Goal: Information Seeking & Learning: Learn about a topic

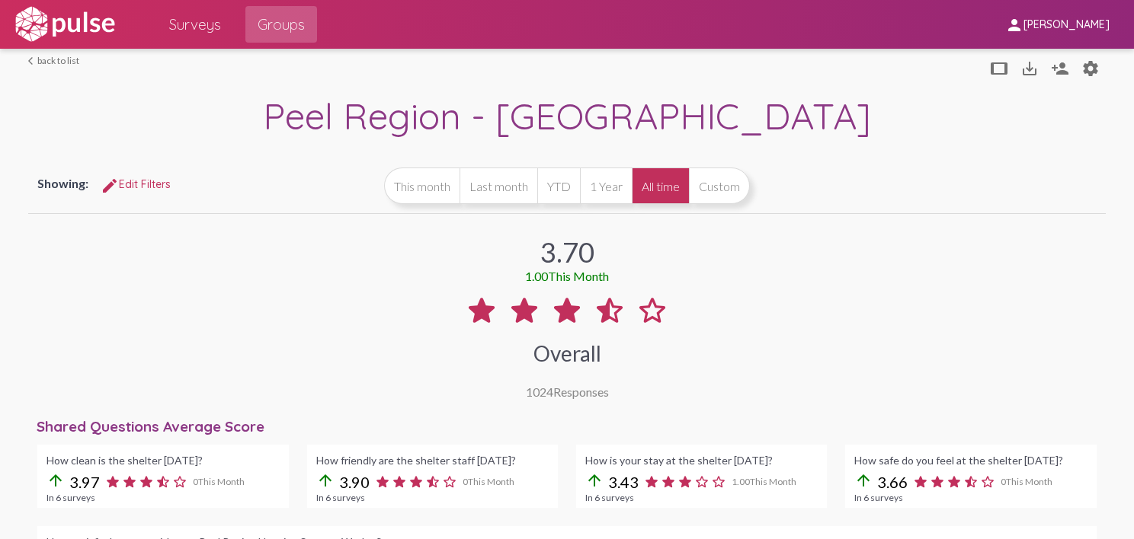
scroll to position [1349, 0]
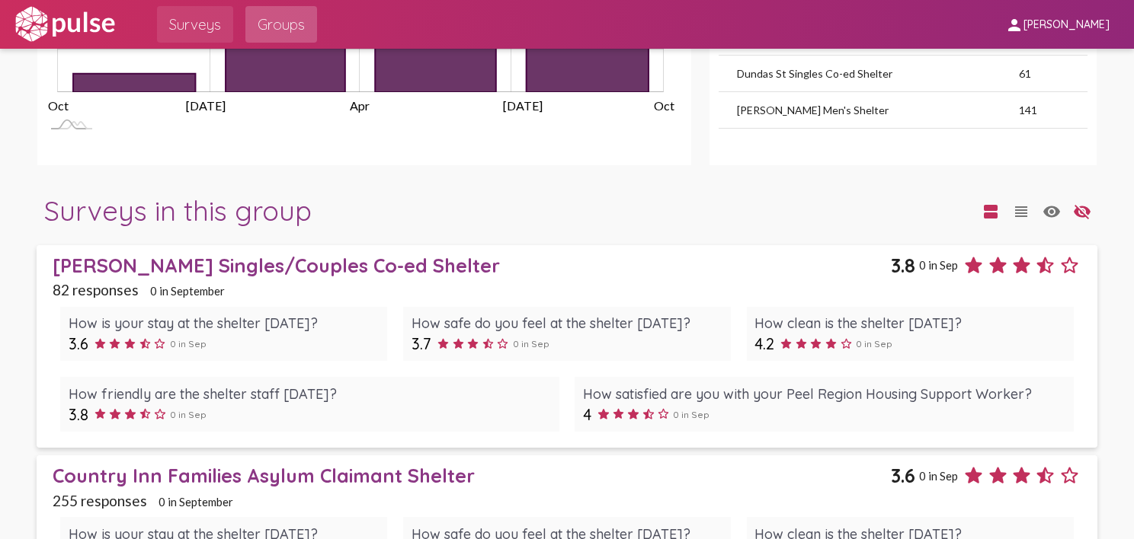
click at [199, 27] on span "Surveys" at bounding box center [195, 24] width 52 height 27
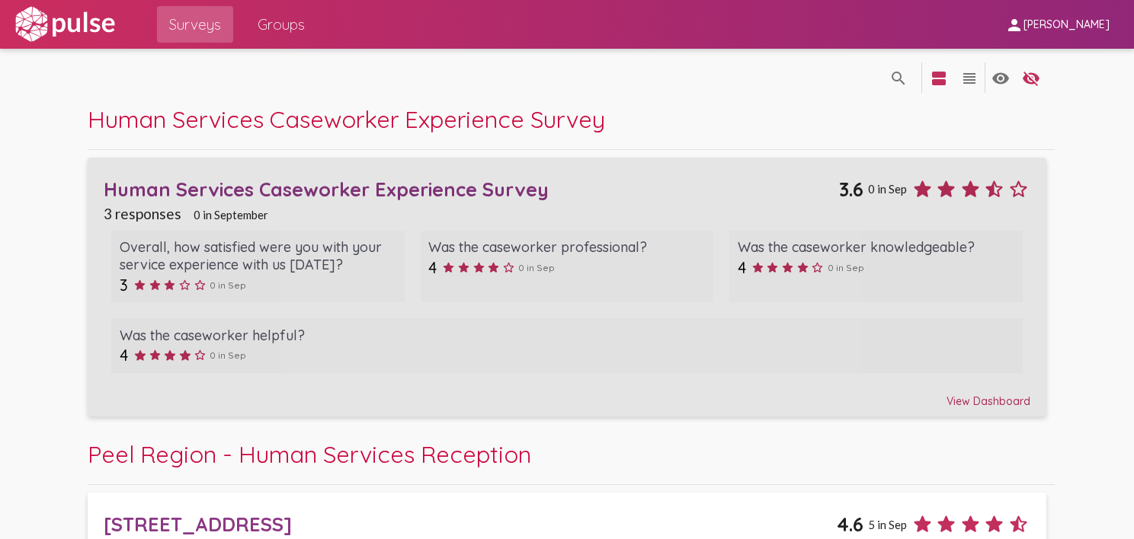
click at [282, 188] on div "Human Services Caseworker Experience Survey" at bounding box center [471, 189] width 735 height 24
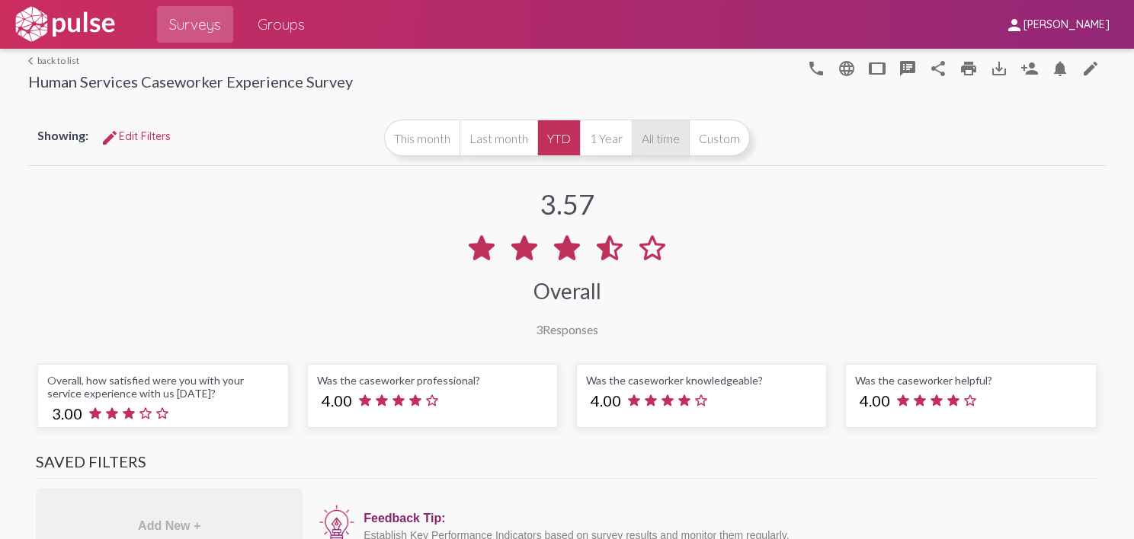
click at [649, 139] on button "All time" at bounding box center [660, 138] width 57 height 37
click at [285, 29] on span "Groups" at bounding box center [280, 24] width 47 height 27
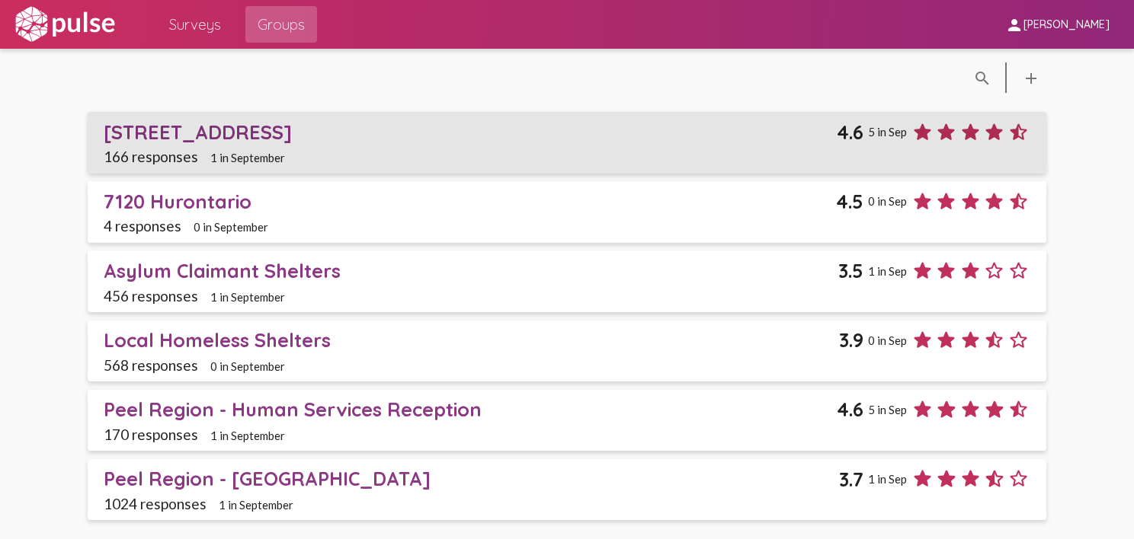
click at [165, 130] on div "[STREET_ADDRESS]" at bounding box center [470, 132] width 733 height 24
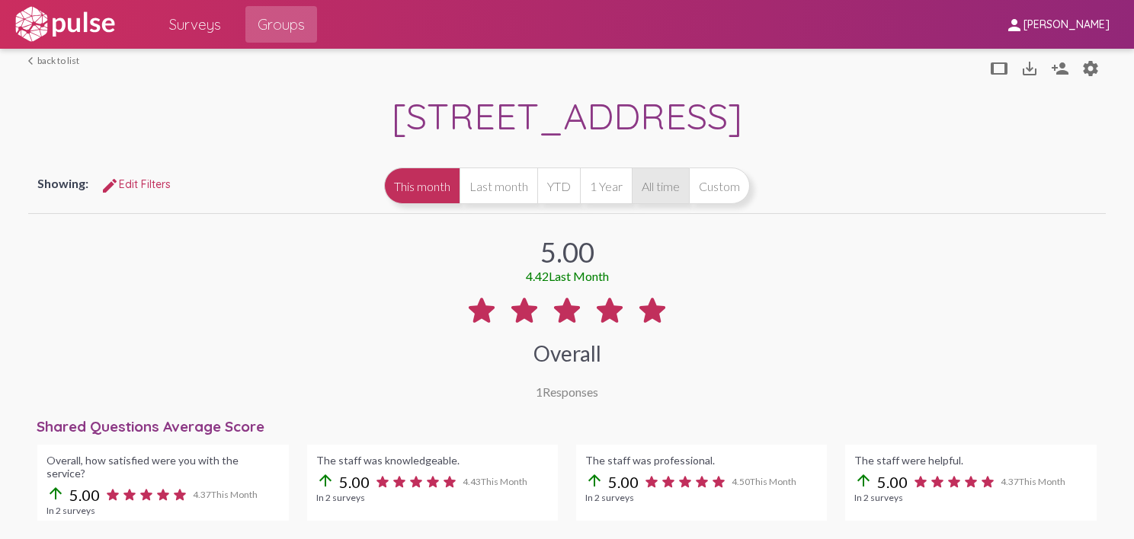
click at [661, 192] on button "All time" at bounding box center [660, 186] width 57 height 37
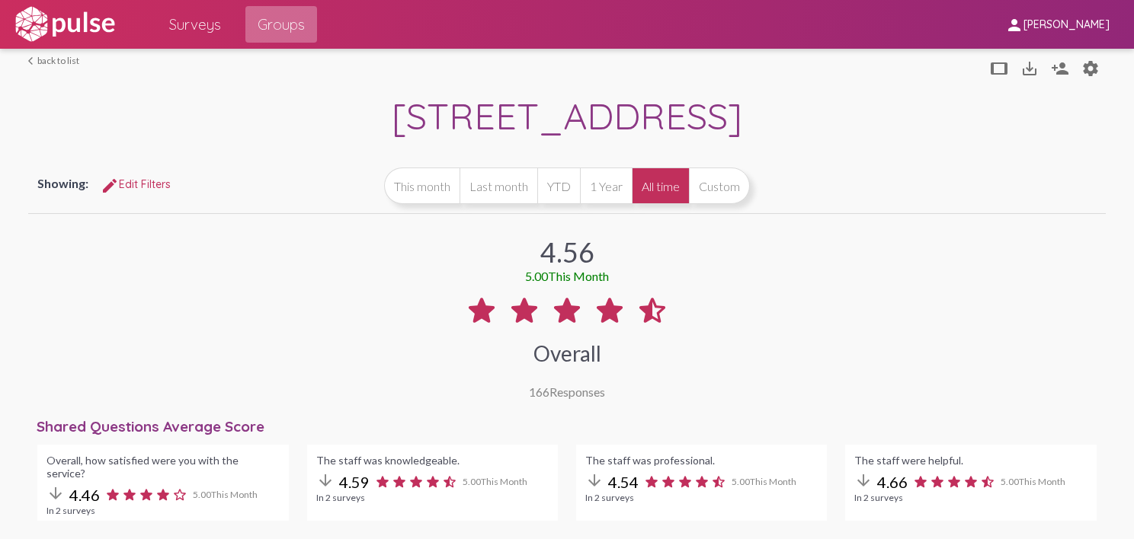
click at [297, 27] on span "Groups" at bounding box center [280, 24] width 47 height 27
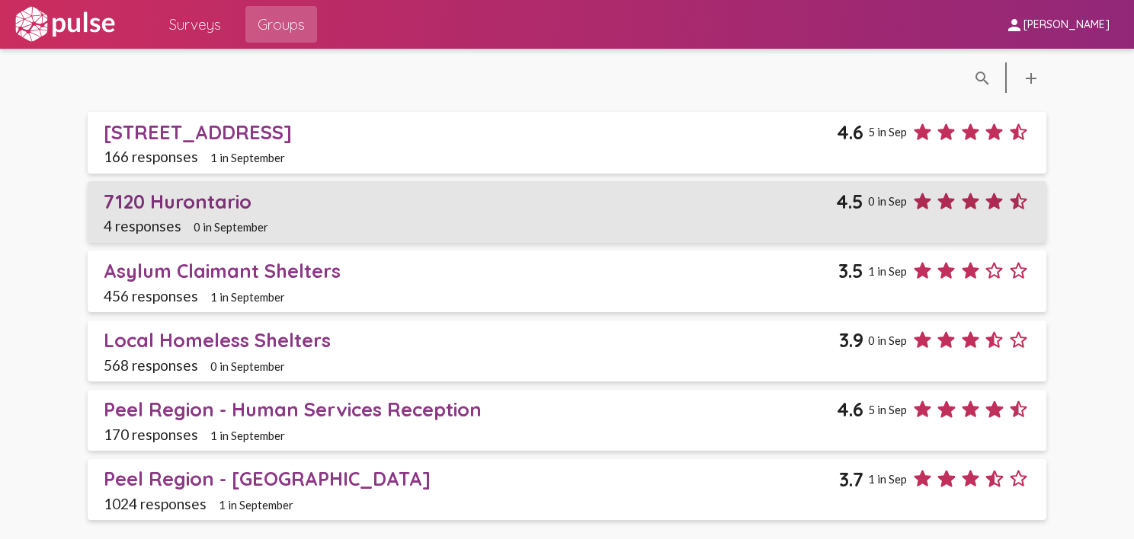
click at [192, 202] on div "7120 Hurontario" at bounding box center [470, 202] width 732 height 24
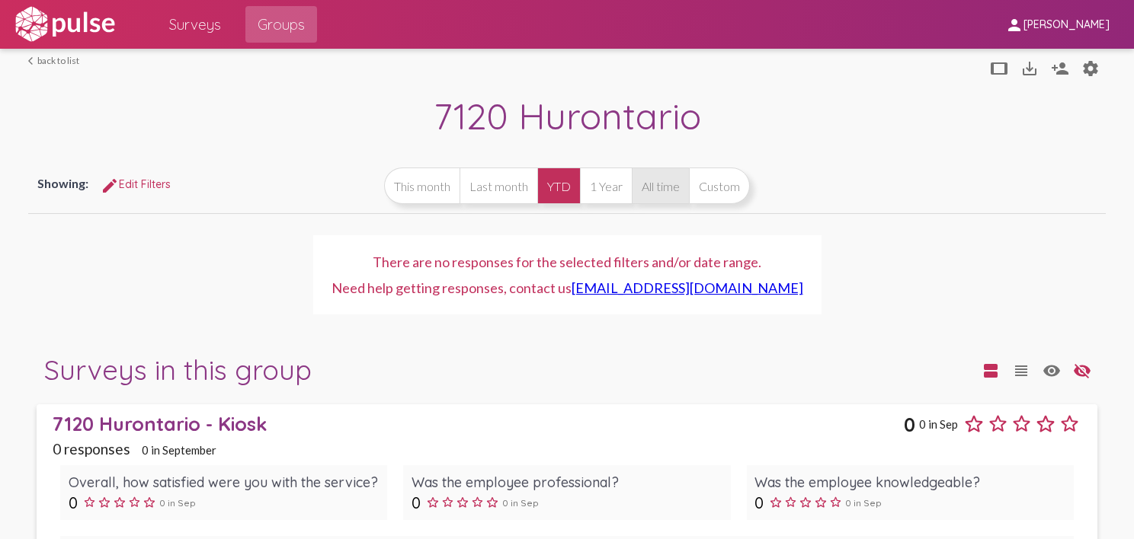
click at [667, 189] on button "All time" at bounding box center [660, 186] width 57 height 37
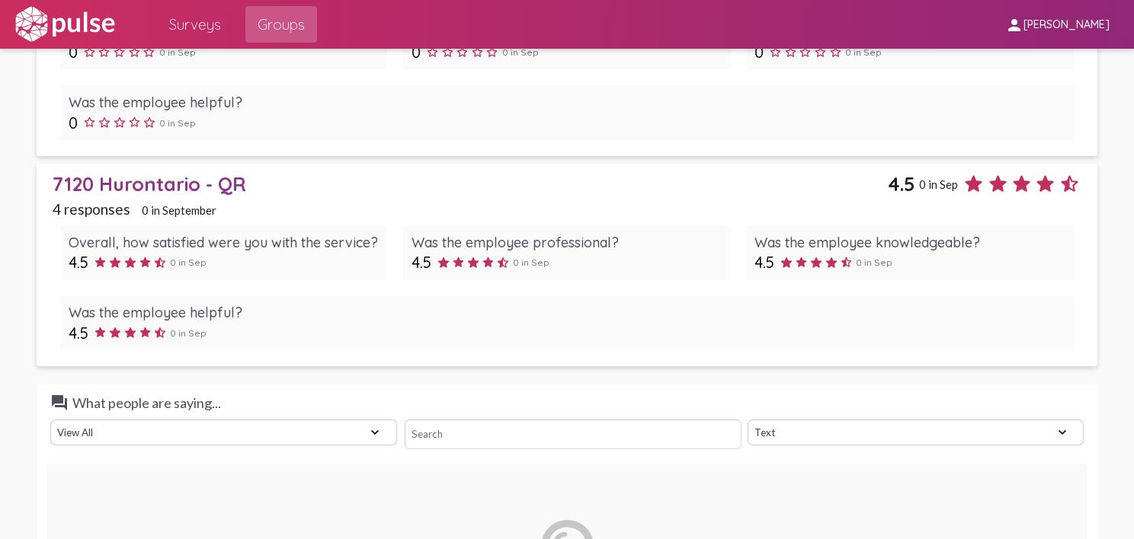
scroll to position [1639, 0]
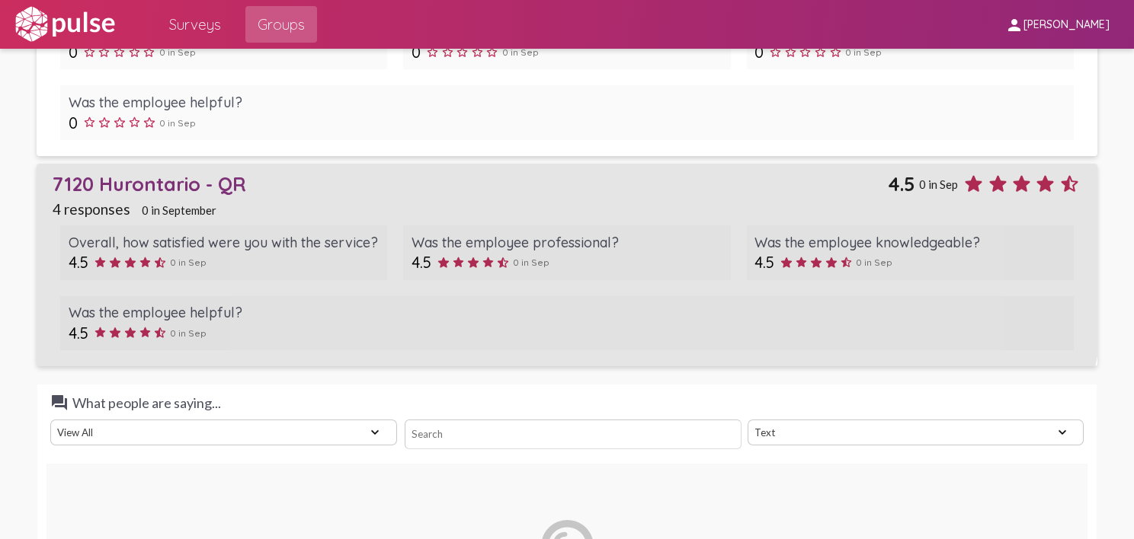
click at [178, 187] on div "7120 Hurontario - QR" at bounding box center [470, 184] width 835 height 24
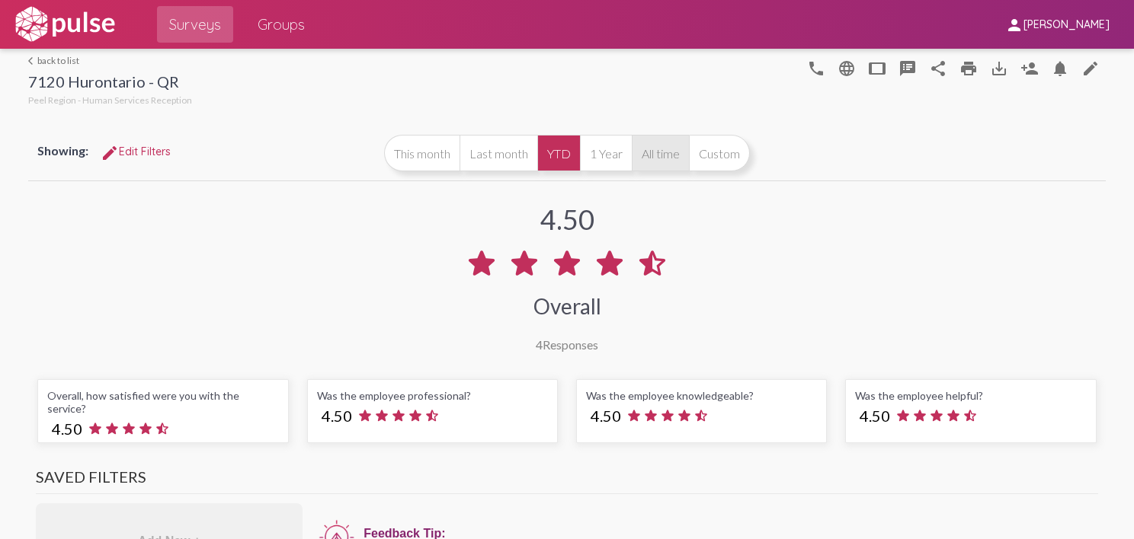
click at [660, 155] on button "All time" at bounding box center [660, 153] width 57 height 37
click at [43, 56] on link "arrow_back_ios back to list" at bounding box center [110, 60] width 164 height 11
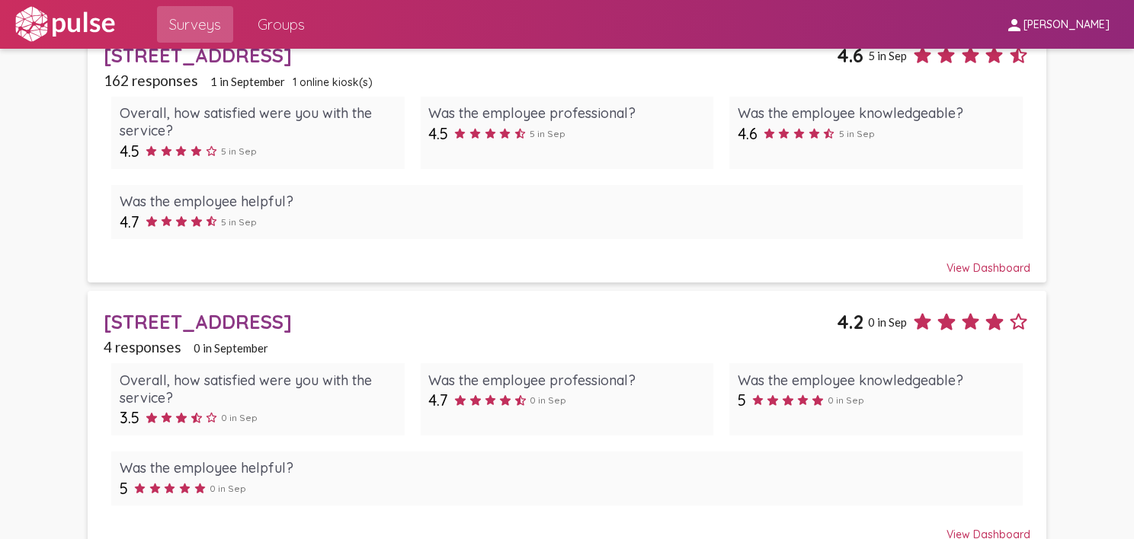
scroll to position [477, 0]
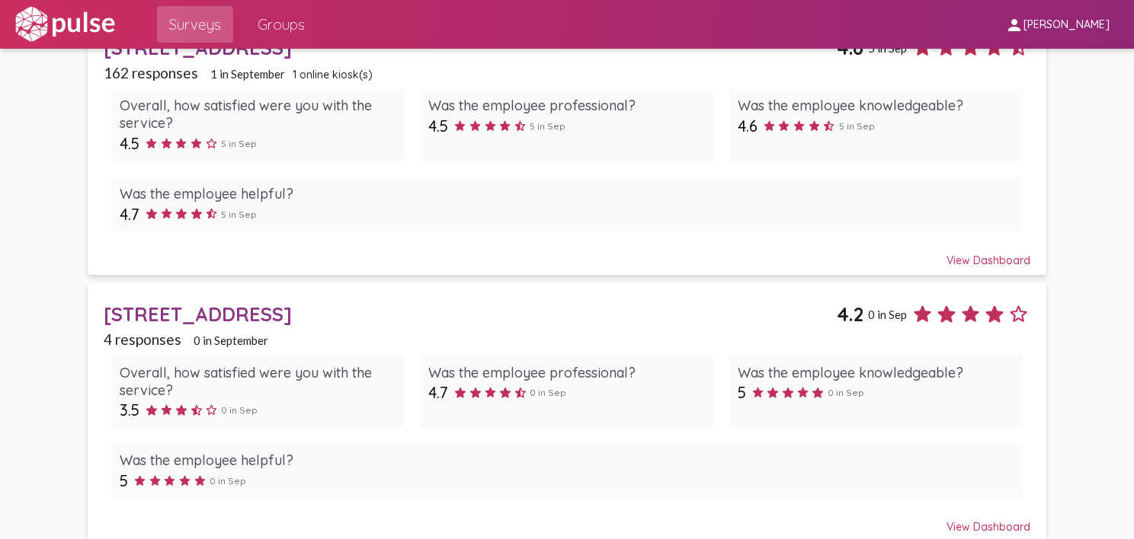
click at [162, 313] on div "[STREET_ADDRESS]" at bounding box center [470, 314] width 733 height 24
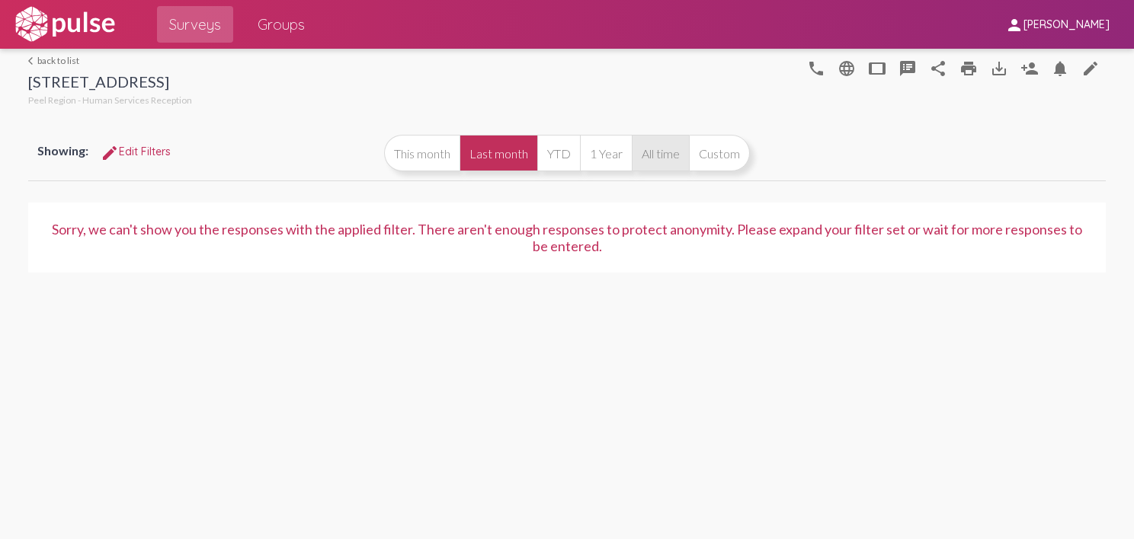
click at [673, 157] on button "All time" at bounding box center [660, 153] width 57 height 37
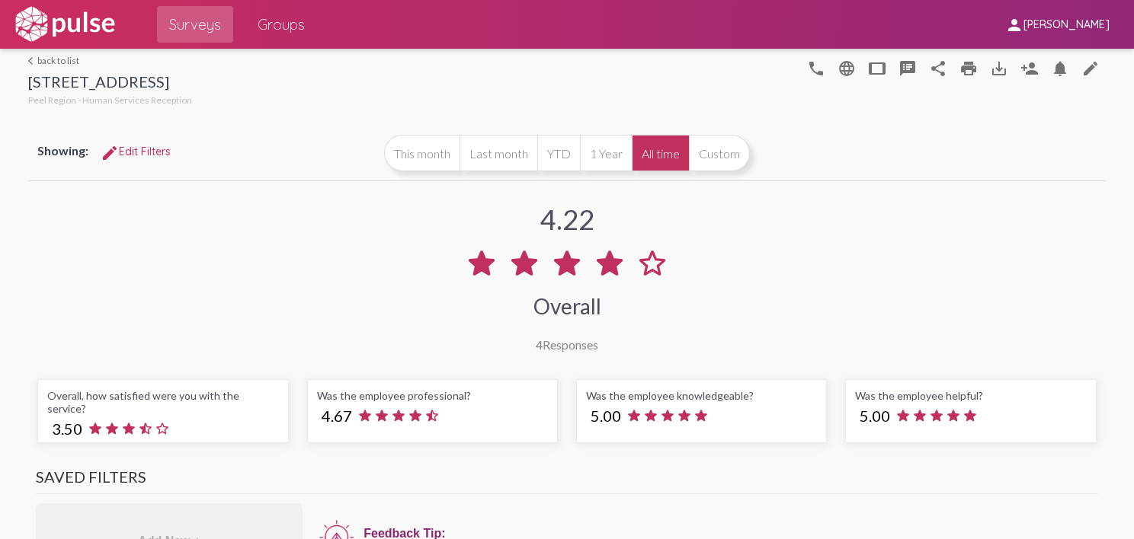
click at [54, 60] on link "arrow_back_ios back to list" at bounding box center [110, 60] width 164 height 11
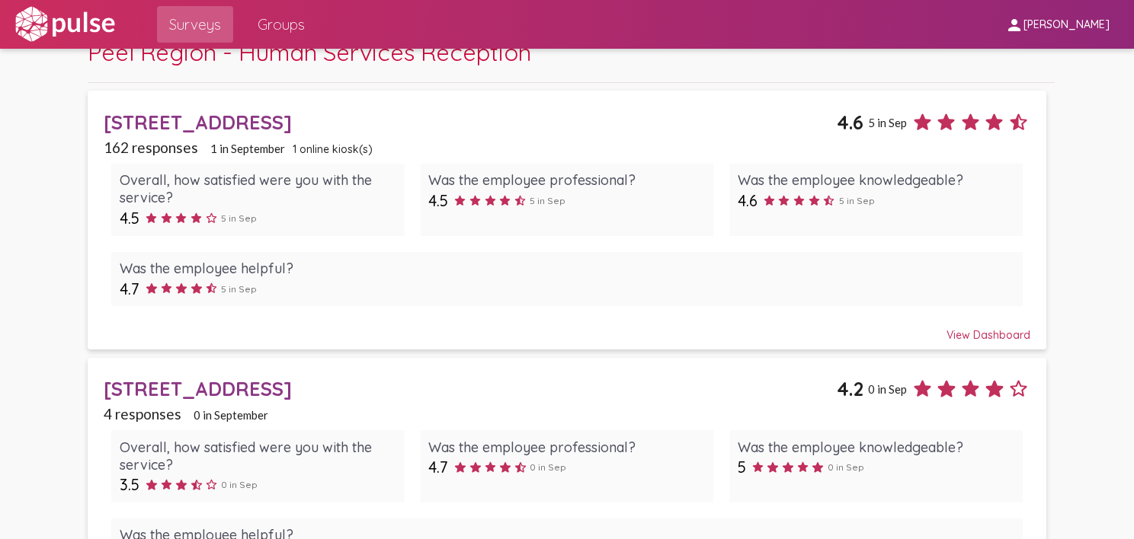
scroll to position [405, 0]
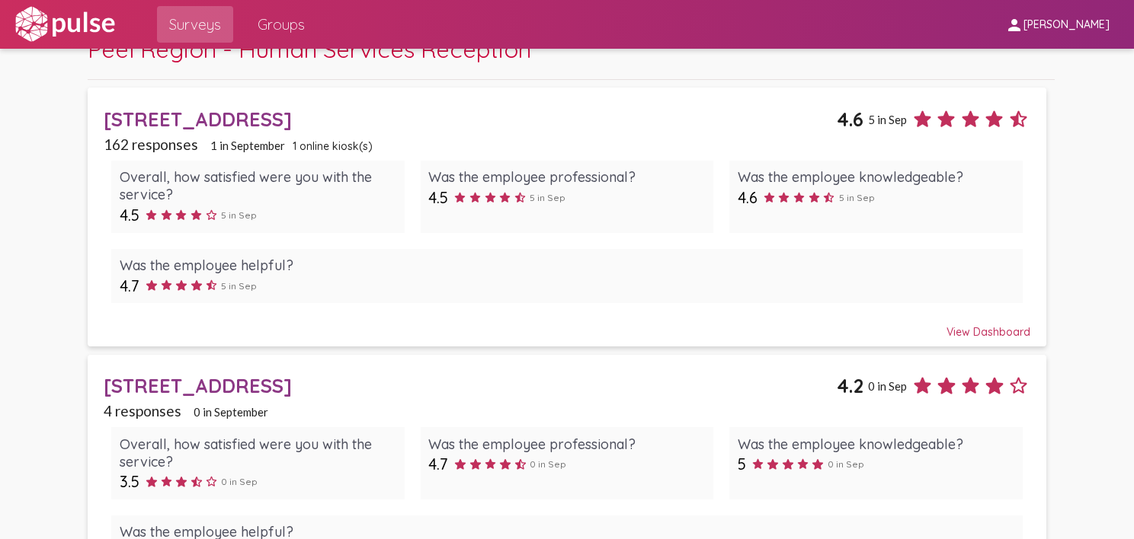
click at [183, 119] on div "[STREET_ADDRESS]" at bounding box center [470, 119] width 733 height 24
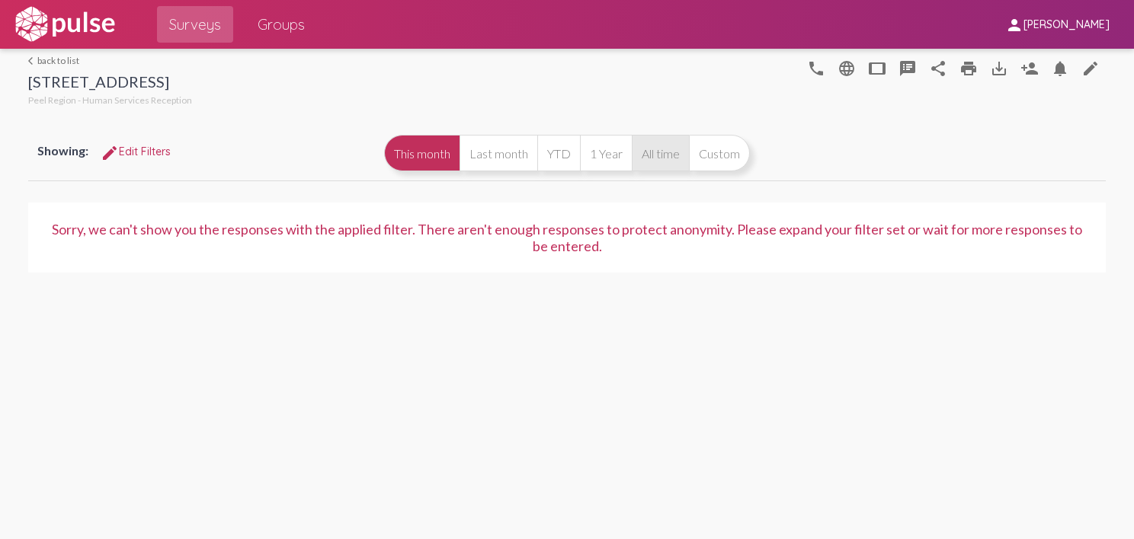
click at [661, 149] on button "All time" at bounding box center [660, 153] width 57 height 37
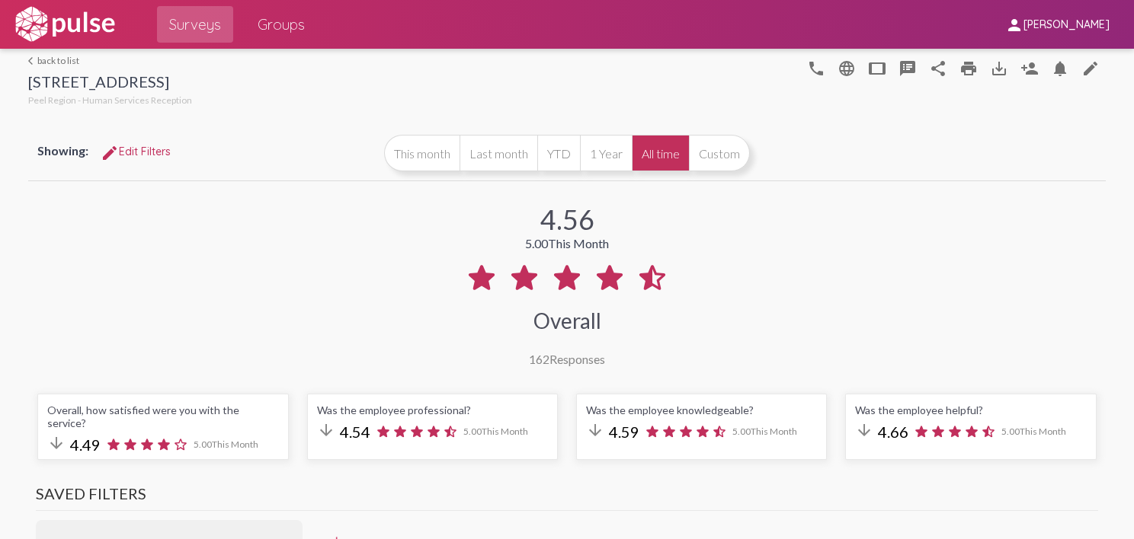
click at [50, 56] on link "arrow_back_ios back to list" at bounding box center [110, 60] width 164 height 11
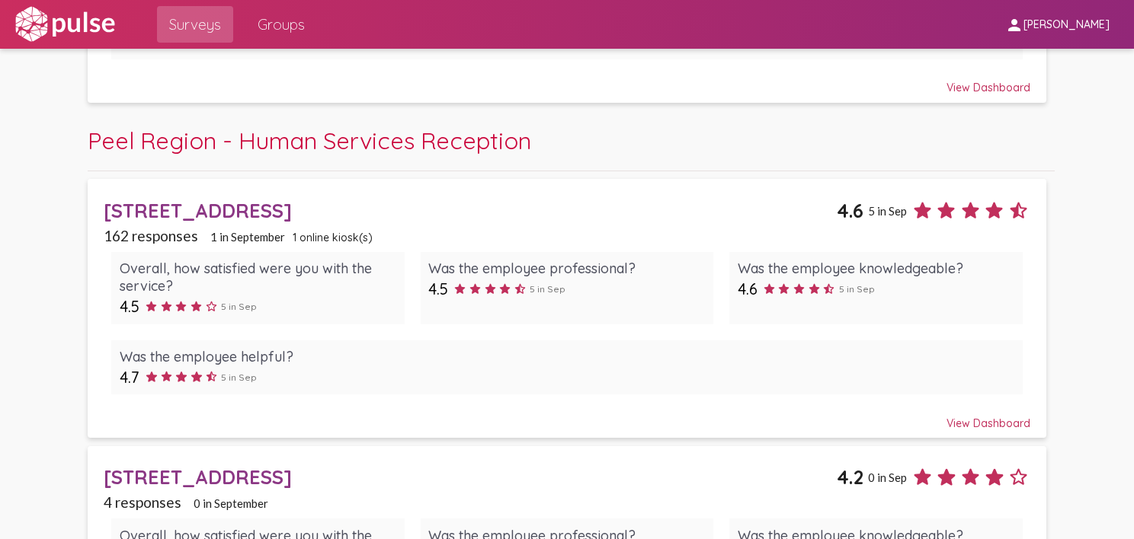
scroll to position [527, 0]
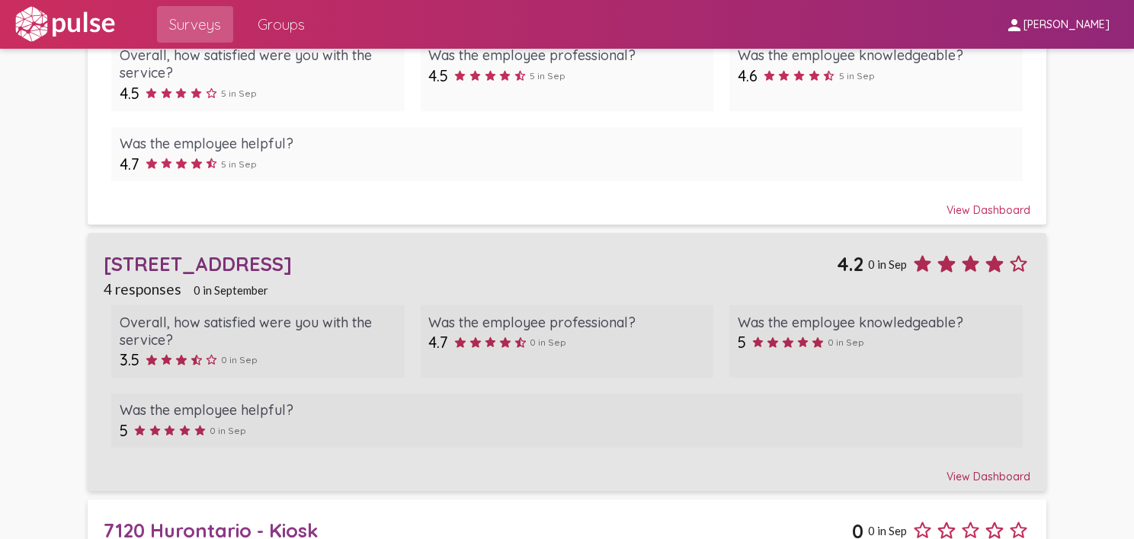
click at [191, 257] on div "[STREET_ADDRESS]" at bounding box center [470, 264] width 733 height 24
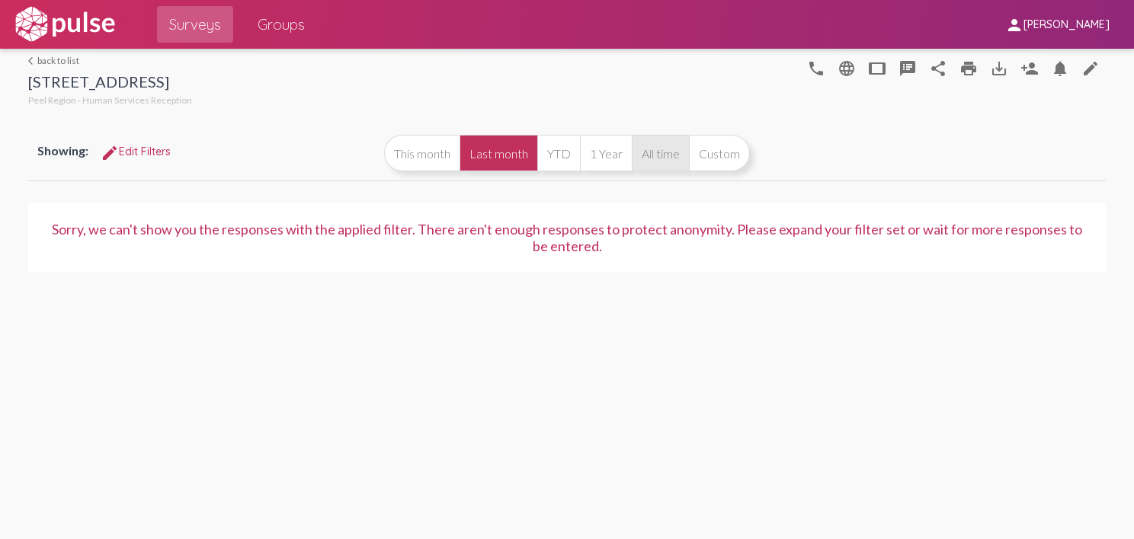
click at [664, 154] on button "All time" at bounding box center [660, 153] width 57 height 37
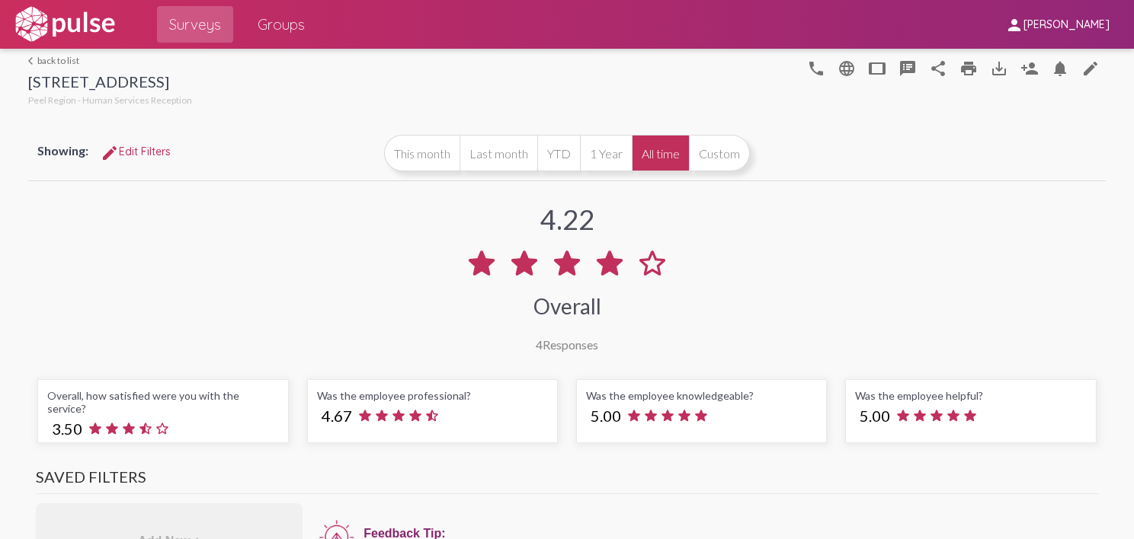
click at [49, 60] on link "arrow_back_ios back to list" at bounding box center [110, 60] width 164 height 11
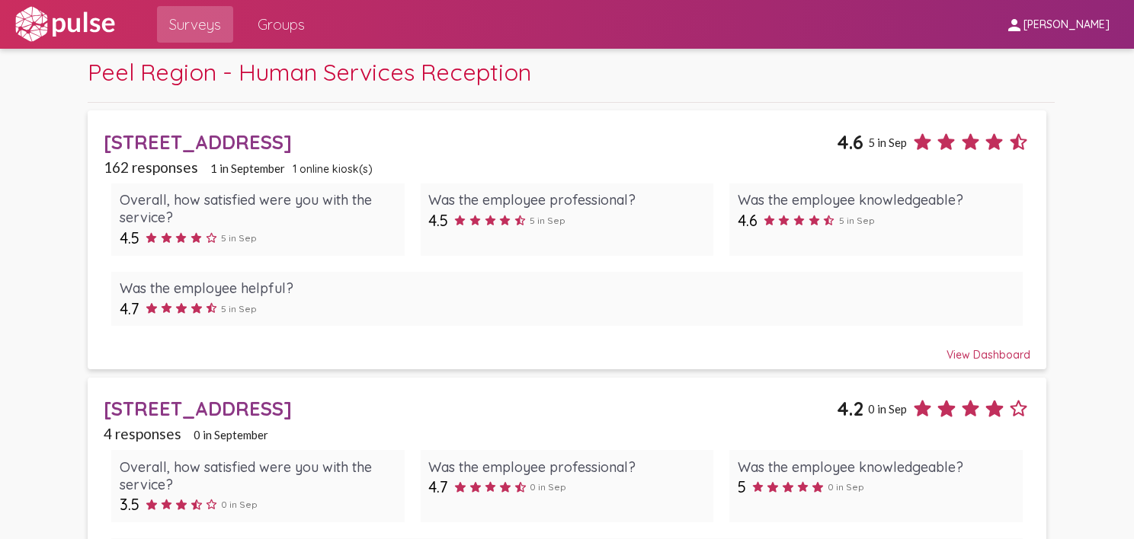
scroll to position [383, 0]
click at [251, 140] on div "[STREET_ADDRESS]" at bounding box center [470, 142] width 733 height 24
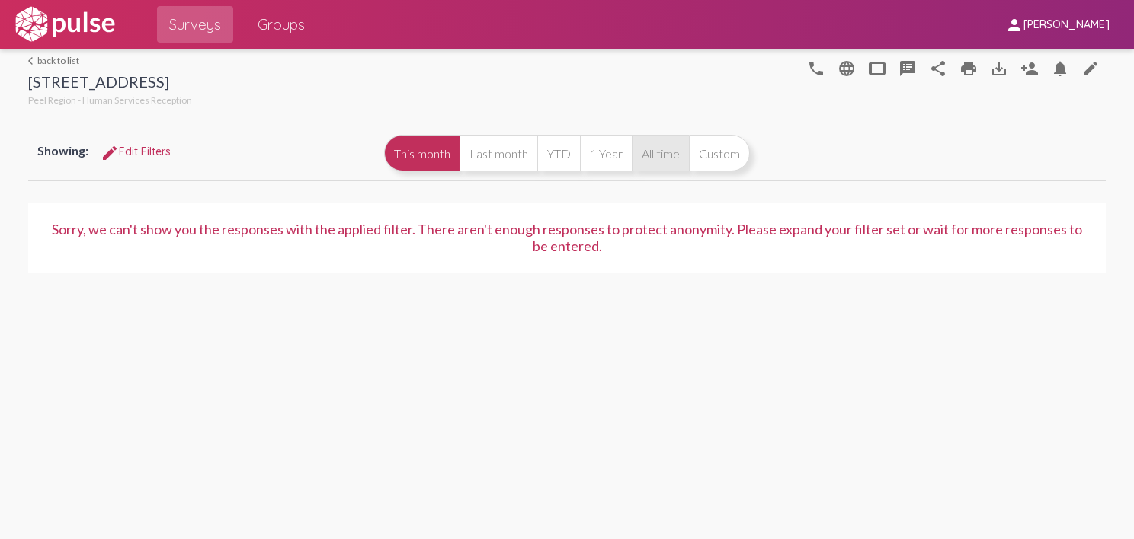
click at [670, 150] on button "All time" at bounding box center [660, 153] width 57 height 37
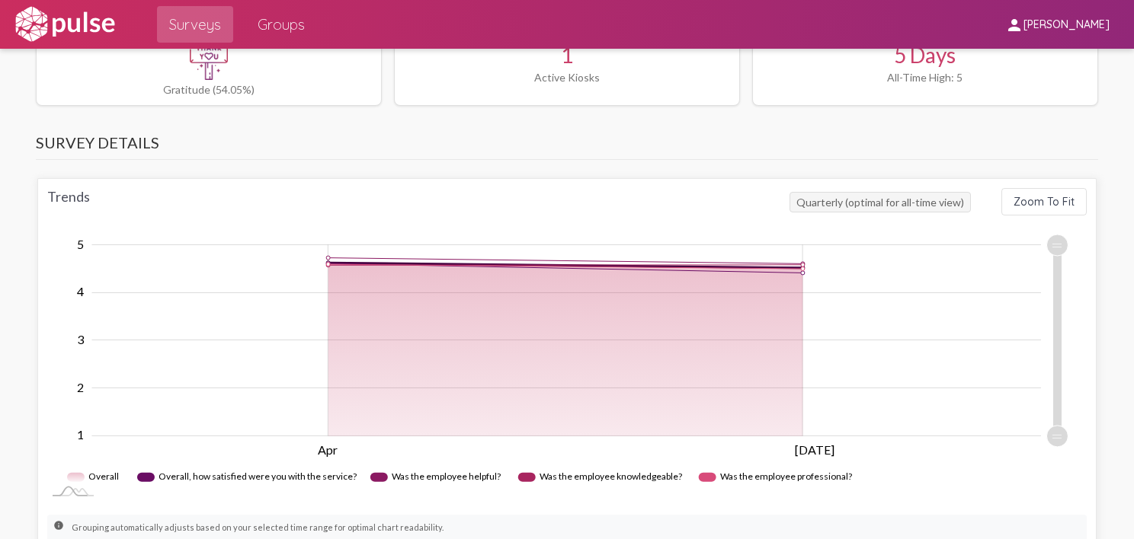
scroll to position [724, 0]
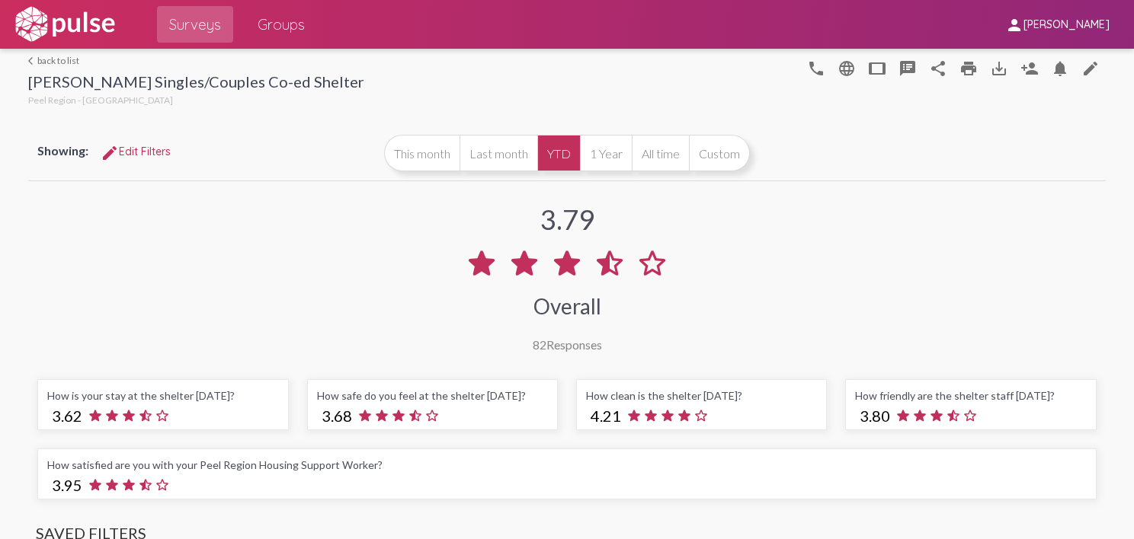
scroll to position [1225, 0]
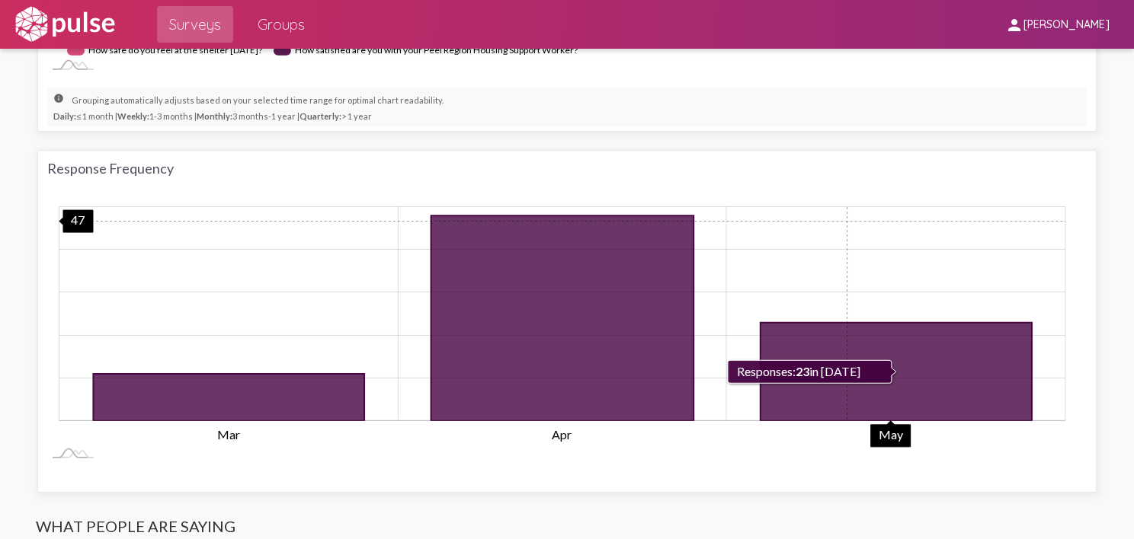
click at [843, 216] on rect "Chart" at bounding box center [562, 314] width 1006 height 214
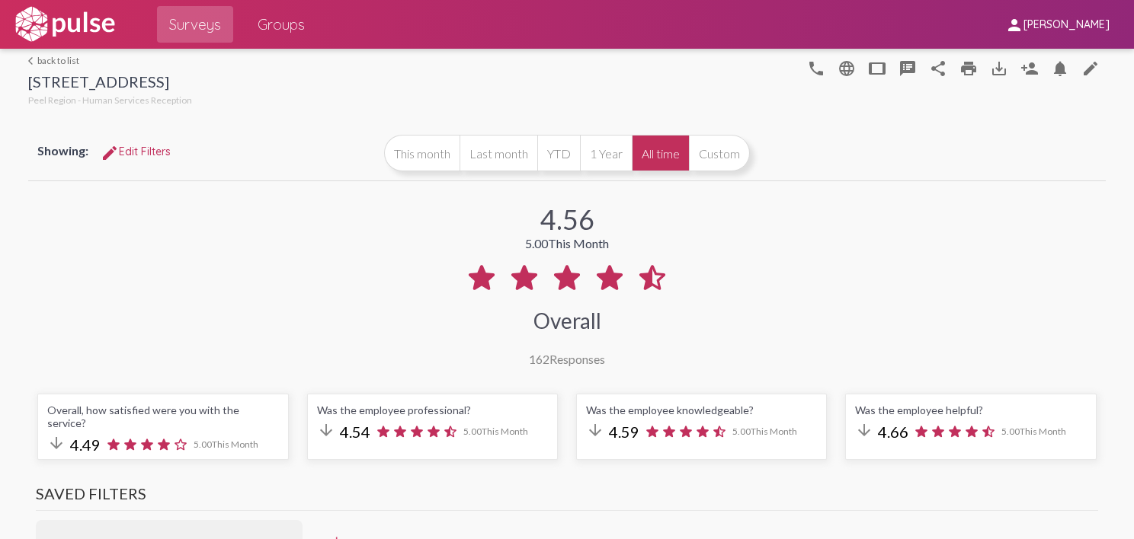
click at [280, 29] on span "Groups" at bounding box center [280, 24] width 47 height 27
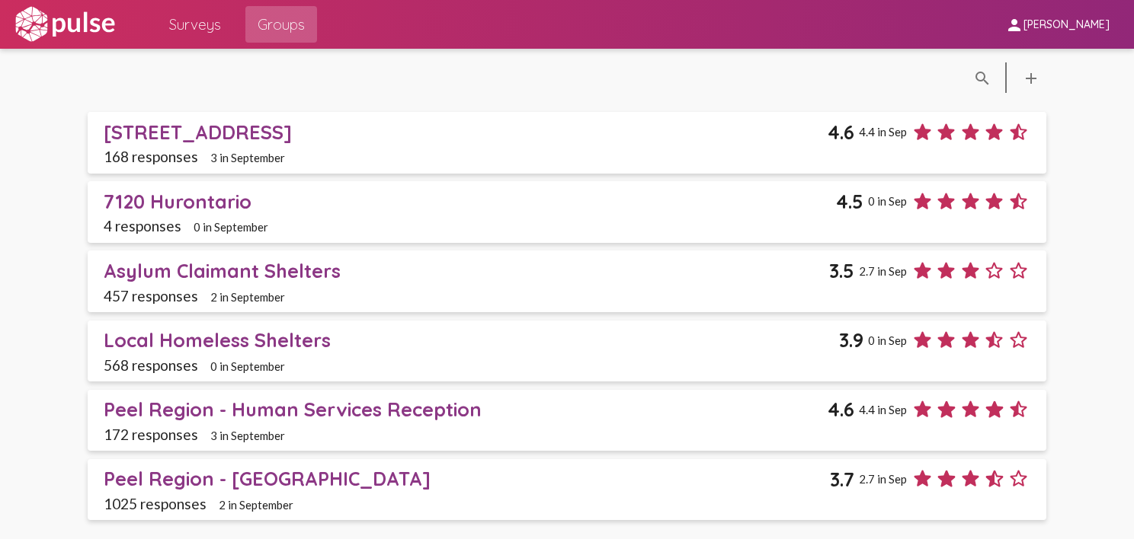
click at [203, 266] on div "Asylum Claimant Shelters" at bounding box center [466, 271] width 725 height 24
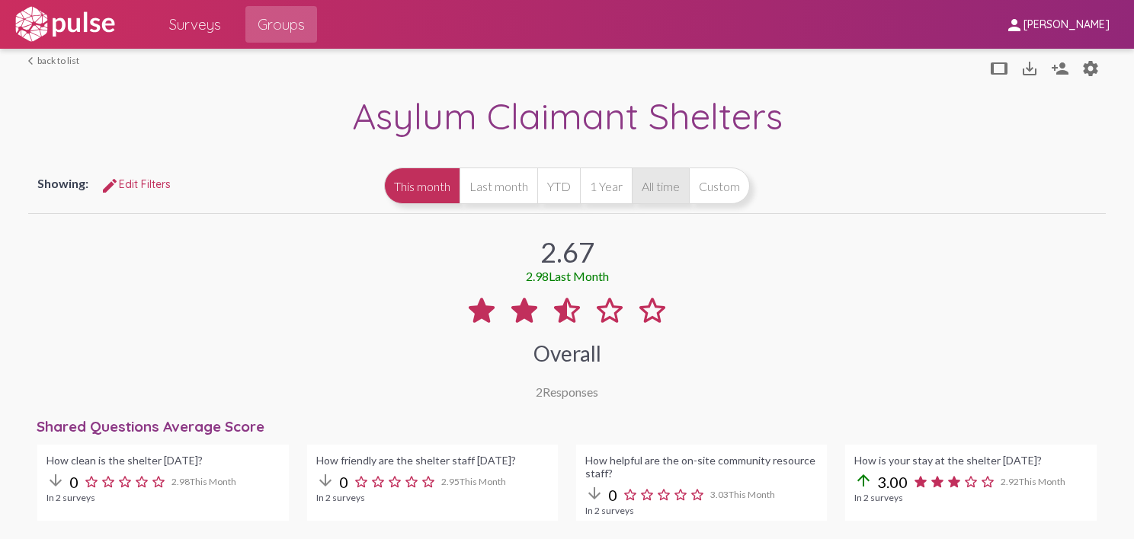
click at [662, 189] on button "All time" at bounding box center [660, 186] width 57 height 37
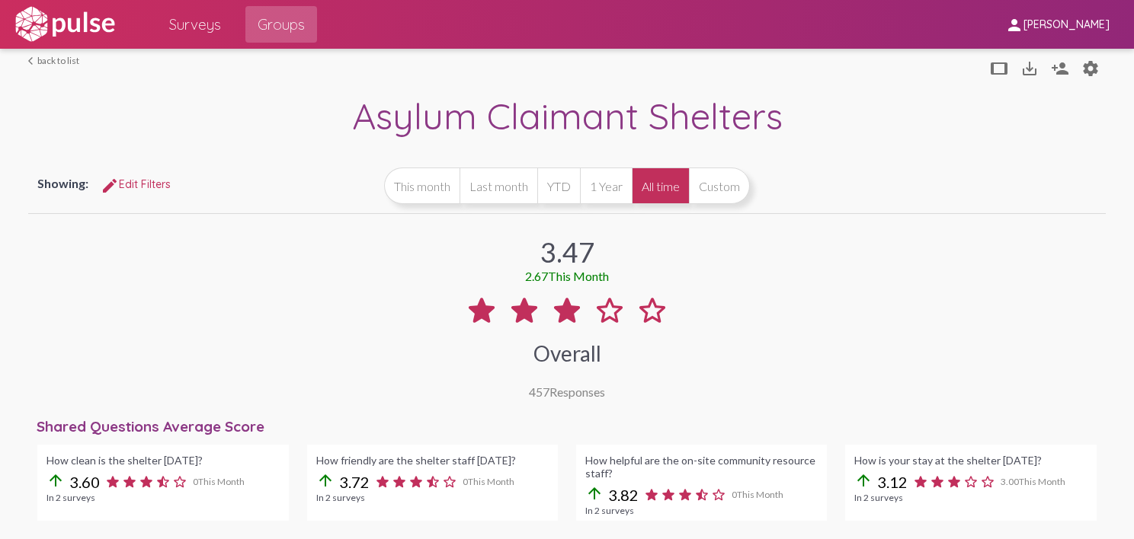
click at [64, 54] on div "arrow_back_ios back to list tablet save_alt person_add settings" at bounding box center [566, 68] width 1077 height 38
click at [53, 58] on link "arrow_back_ios back to list" at bounding box center [53, 60] width 51 height 11
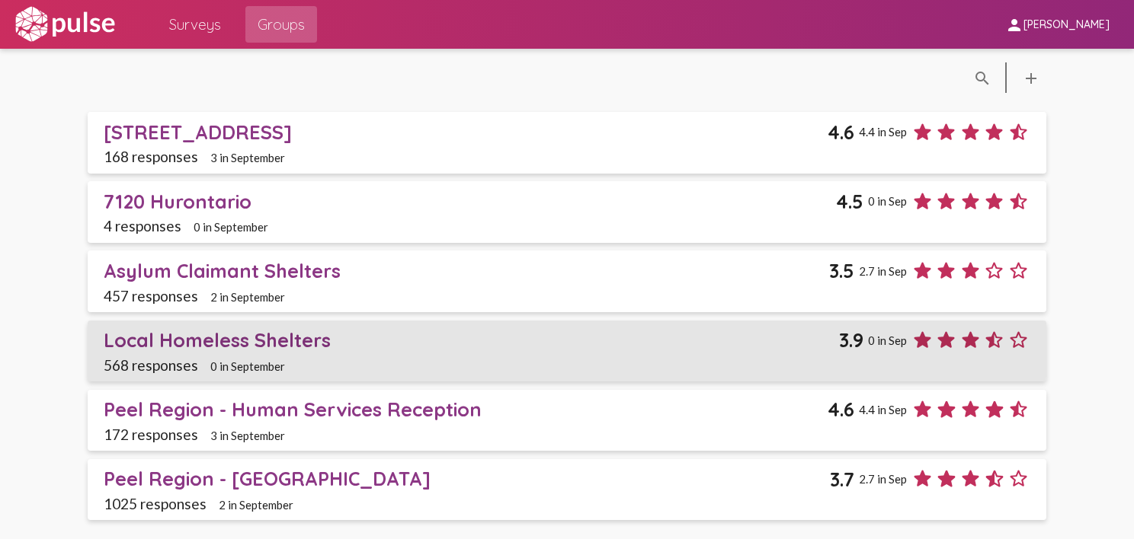
click at [224, 340] on div "Local Homeless Shelters" at bounding box center [471, 340] width 735 height 24
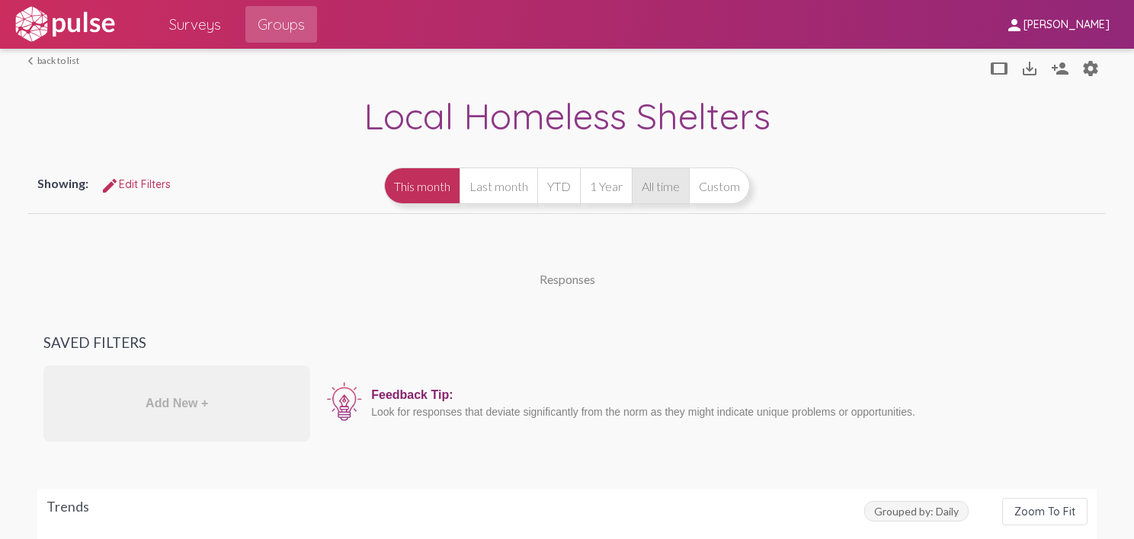
click at [652, 193] on button "All time" at bounding box center [660, 186] width 57 height 37
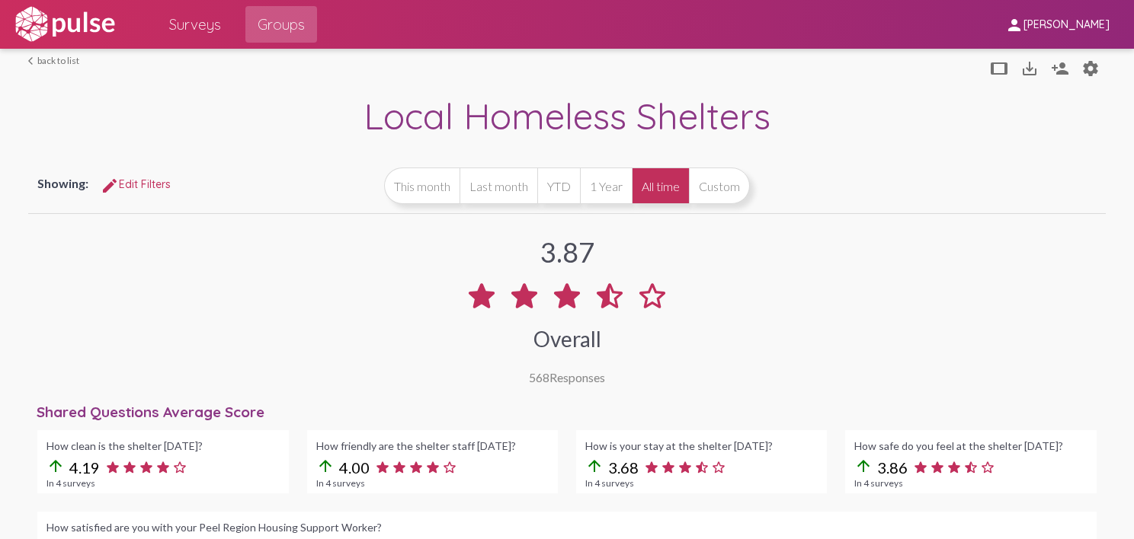
click at [58, 56] on link "arrow_back_ios back to list" at bounding box center [53, 60] width 51 height 11
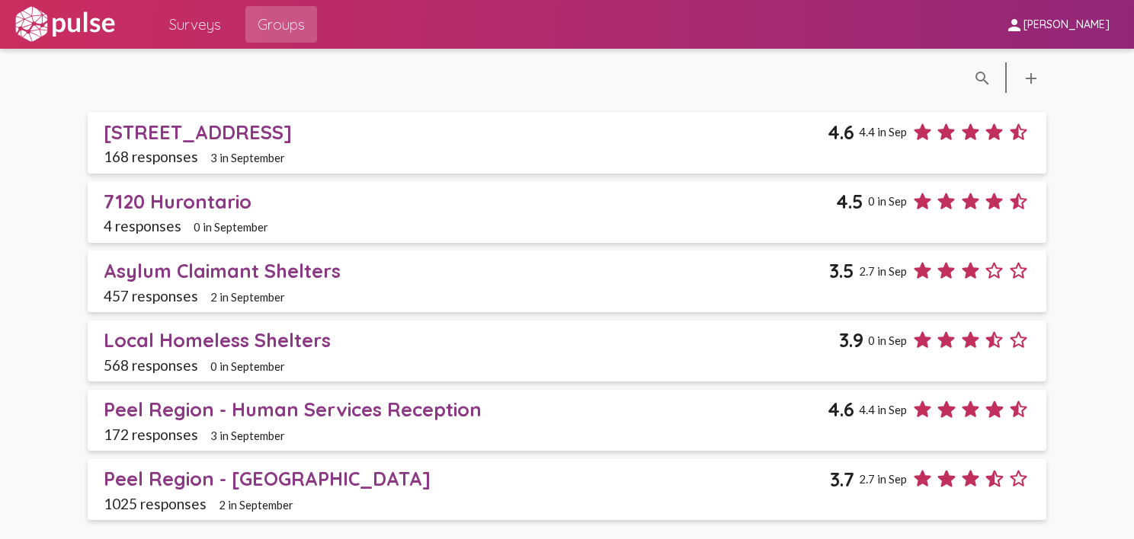
click at [216, 277] on div "Asylum Claimant Shelters" at bounding box center [466, 271] width 725 height 24
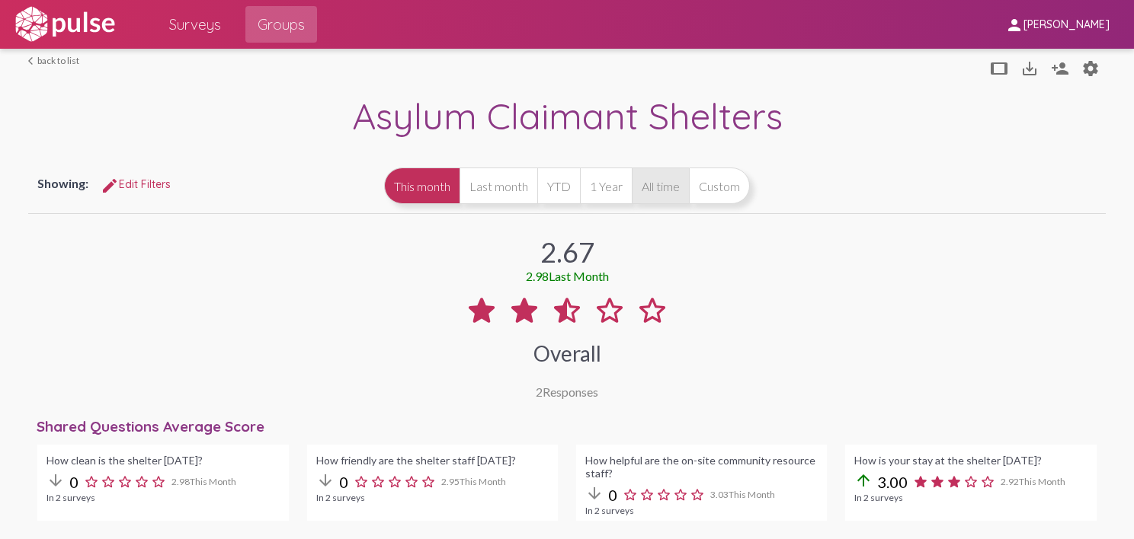
click at [649, 193] on button "All time" at bounding box center [660, 186] width 57 height 37
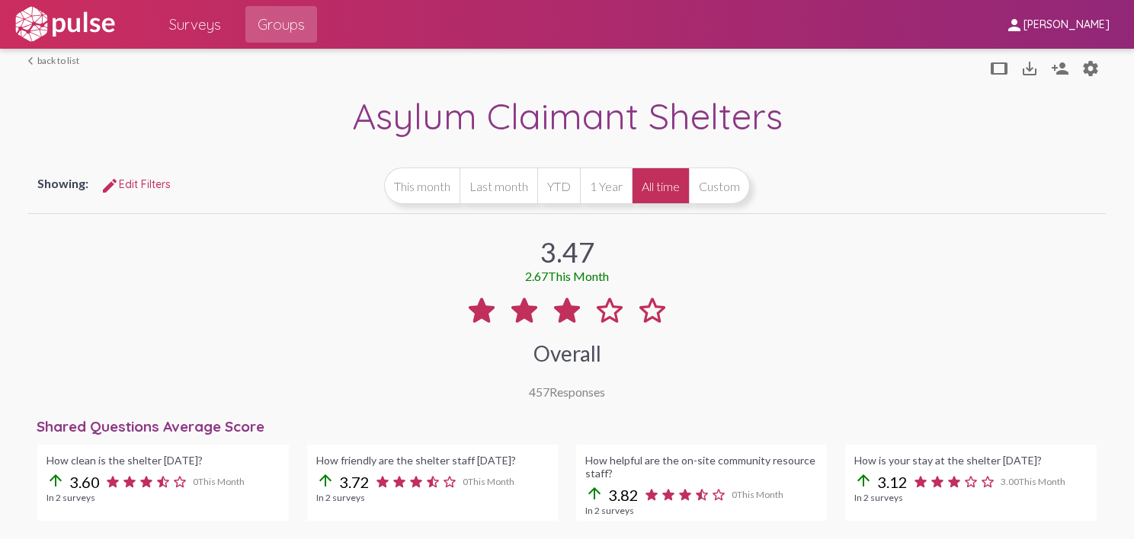
click at [58, 63] on link "arrow_back_ios back to list" at bounding box center [53, 60] width 51 height 11
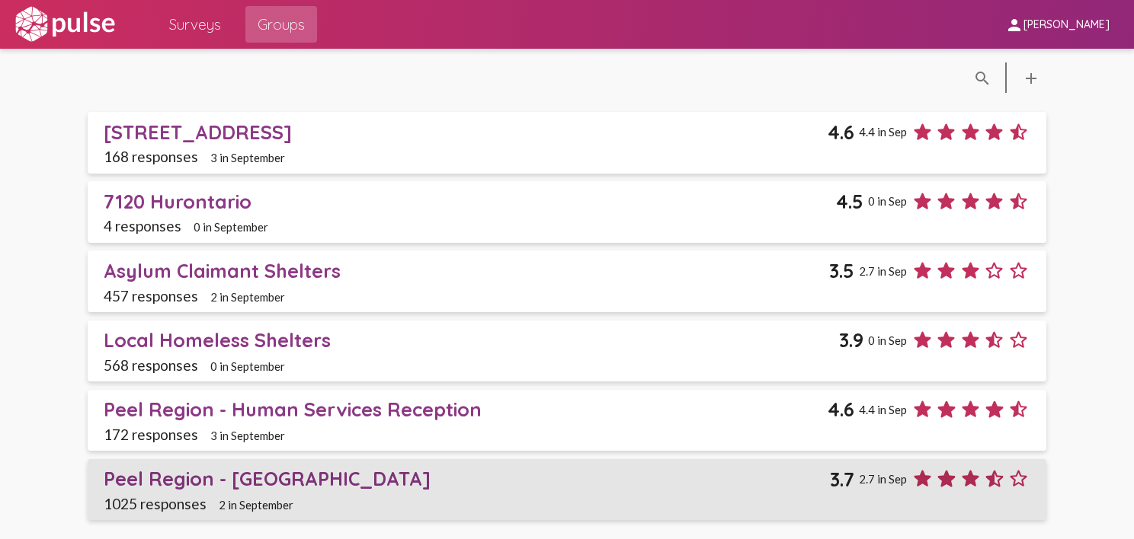
click at [268, 469] on div "Peel Region - [GEOGRAPHIC_DATA]" at bounding box center [467, 479] width 726 height 24
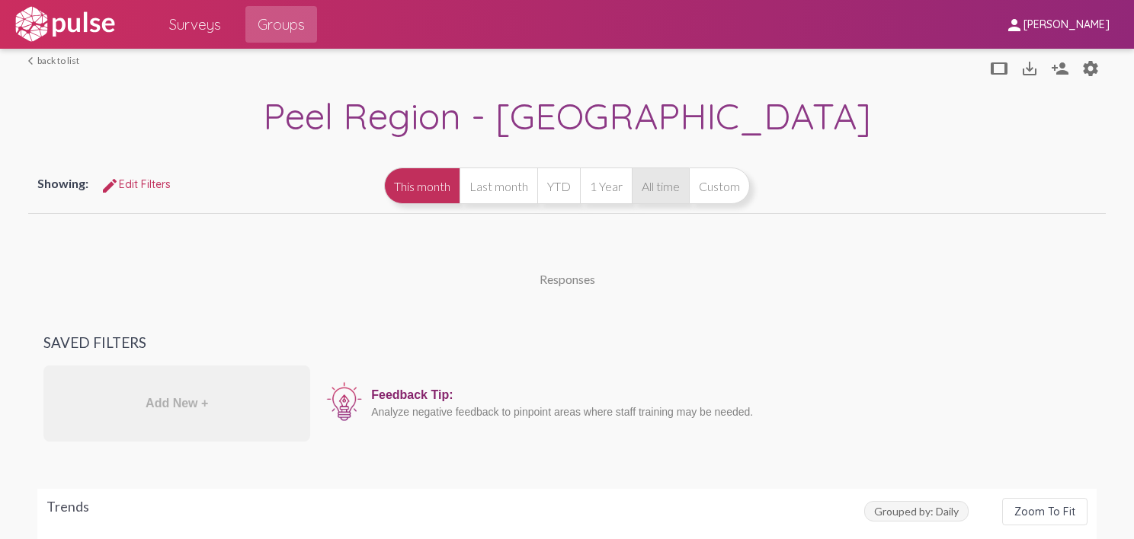
click at [661, 186] on button "All time" at bounding box center [660, 186] width 57 height 37
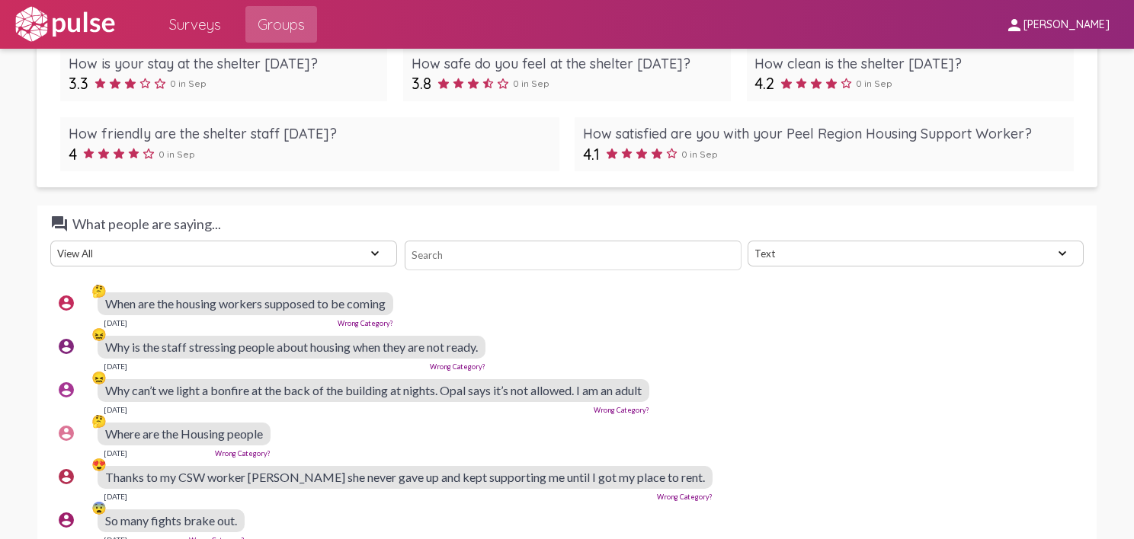
scroll to position [2698, 0]
click at [786, 244] on select "Text Word Cloud" at bounding box center [915, 252] width 336 height 26
click at [747, 239] on select "Text Word Cloud" at bounding box center [915, 252] width 336 height 26
click at [781, 248] on select "Text Word Cloud" at bounding box center [915, 252] width 336 height 26
click at [747, 239] on select "Text Word Cloud" at bounding box center [915, 252] width 336 height 26
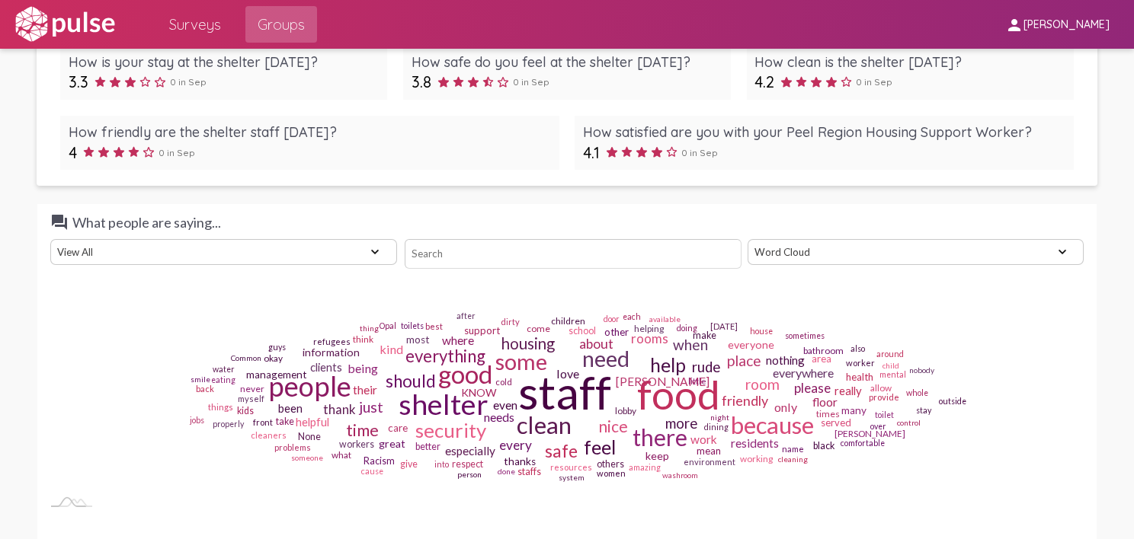
click at [835, 250] on select "Text Word Cloud" at bounding box center [915, 252] width 336 height 26
select select "text"
click at [747, 239] on select "Text Word Cloud" at bounding box center [915, 252] width 336 height 26
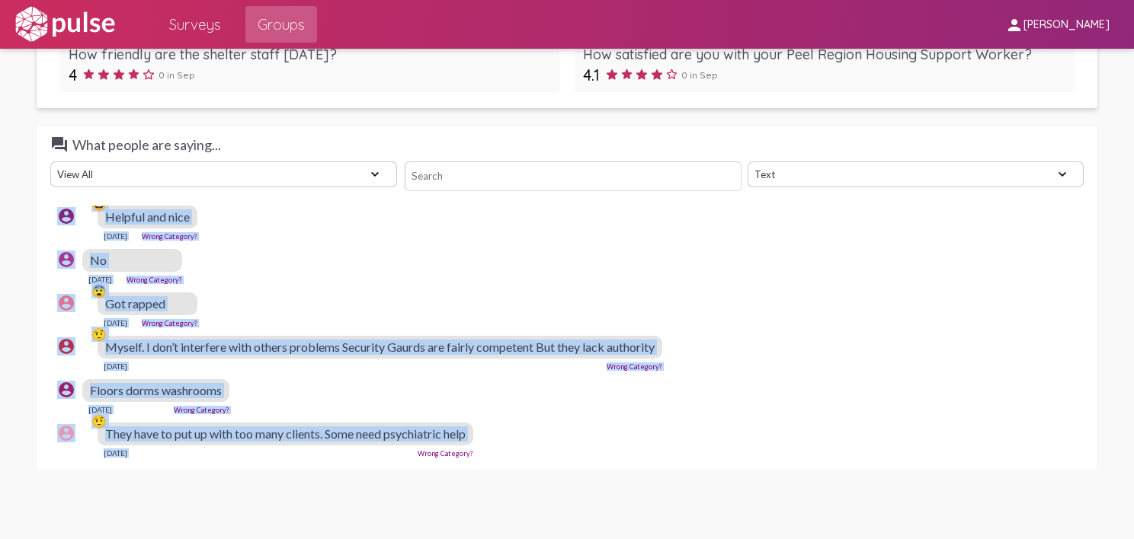
scroll to position [2787, 0]
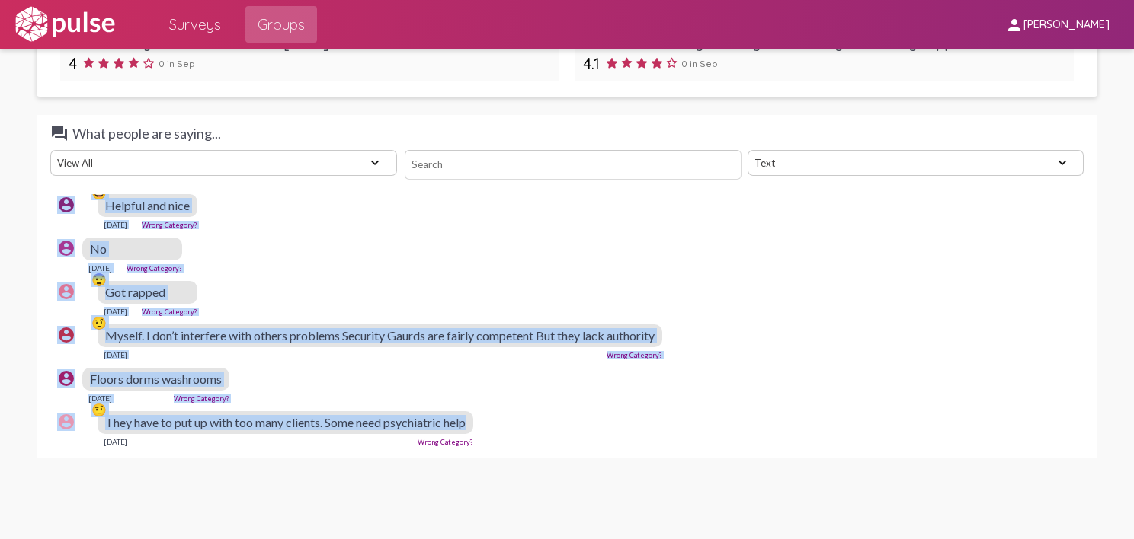
drag, startPoint x: 104, startPoint y: 304, endPoint x: 494, endPoint y: 417, distance: 406.7
copy pulse-text-response-list "🤔 Lore ips dol sitamet consect adipisci el se doeius Tem 97, 9180 Incid Utlabor…"
click at [203, 27] on span "Surveys" at bounding box center [195, 24] width 52 height 27
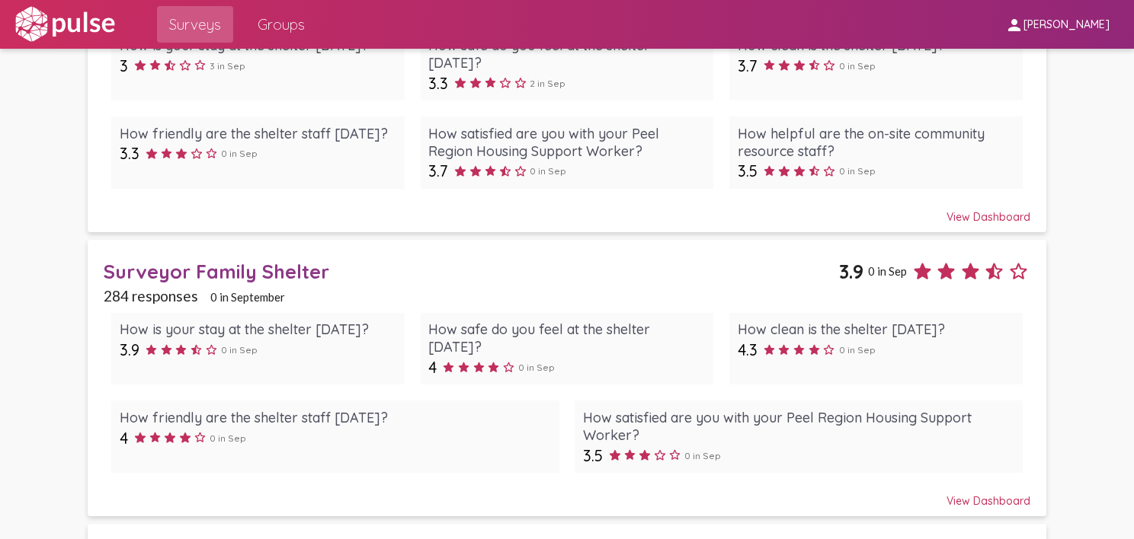
scroll to position [2681, 0]
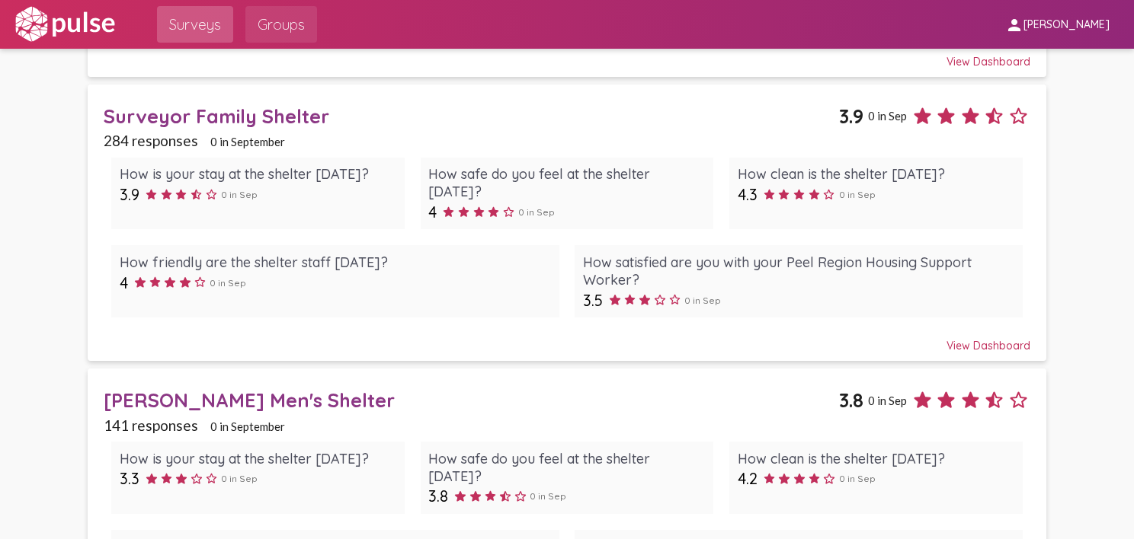
click at [301, 25] on span "Groups" at bounding box center [280, 24] width 47 height 27
